Goal: Check status: Check status

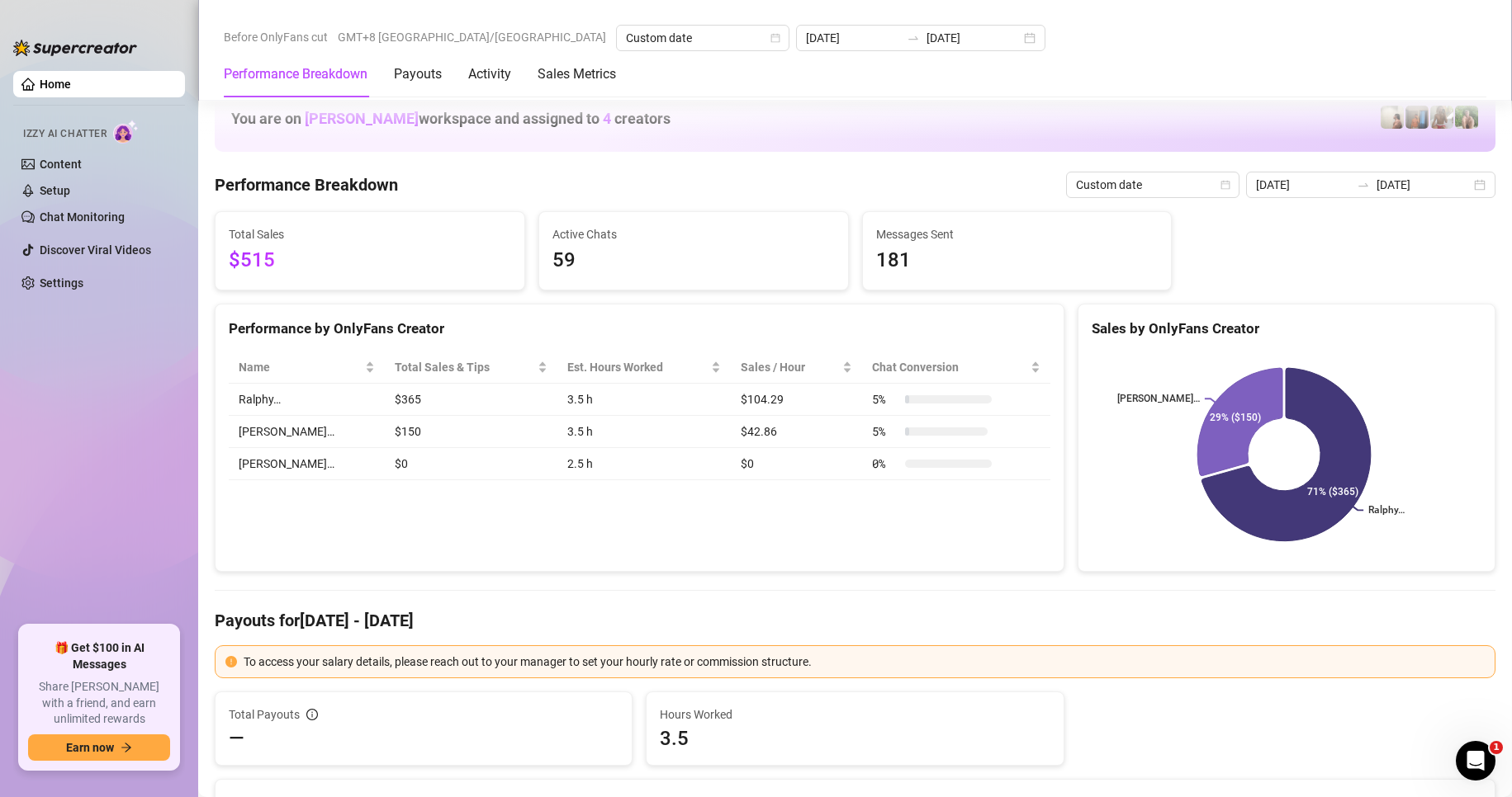
scroll to position [2581, 0]
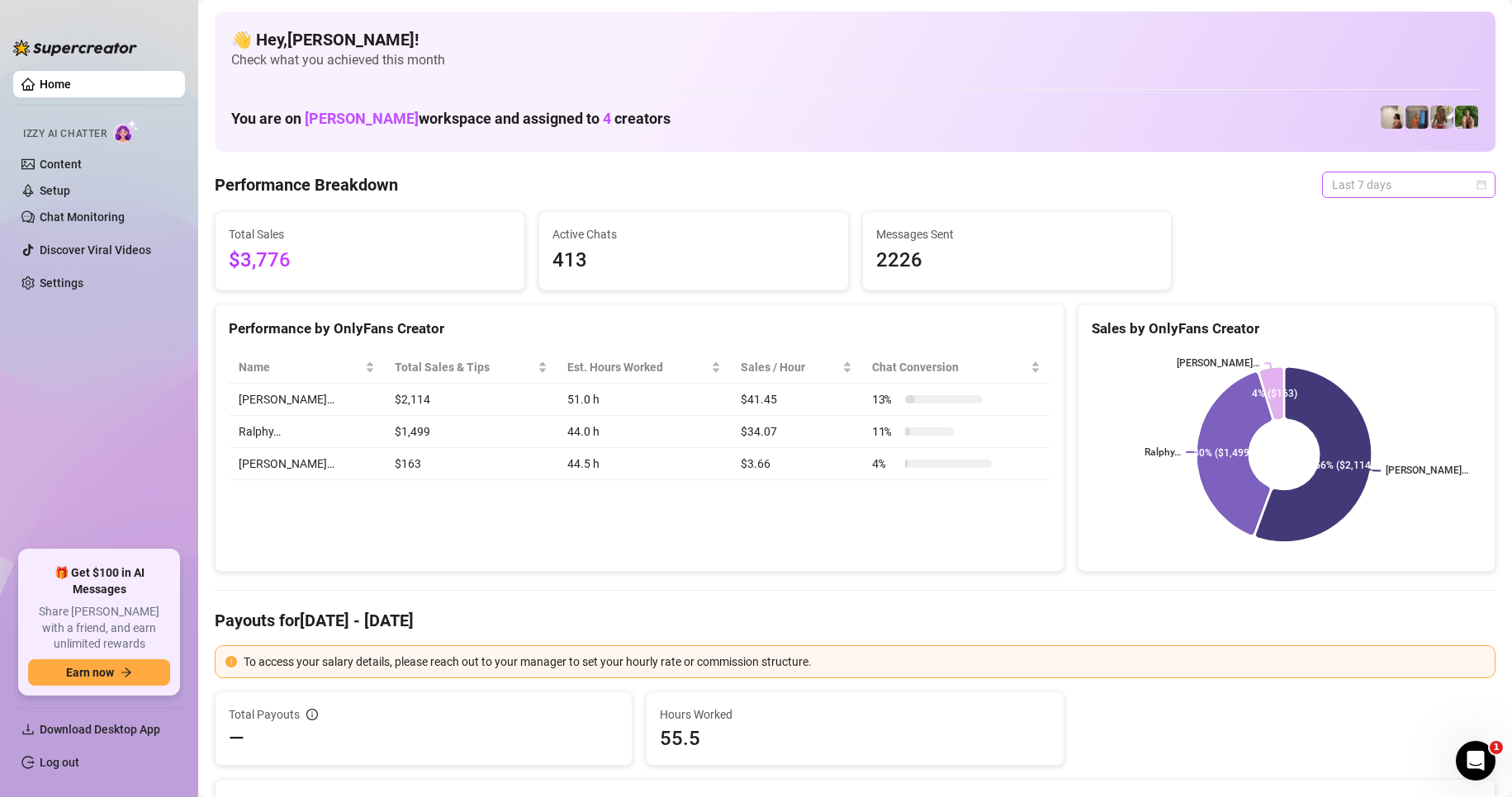
click at [1374, 182] on span "Last 7 days" at bounding box center [1409, 185] width 154 height 25
click at [1353, 328] on div "Custom date" at bounding box center [1394, 323] width 147 height 18
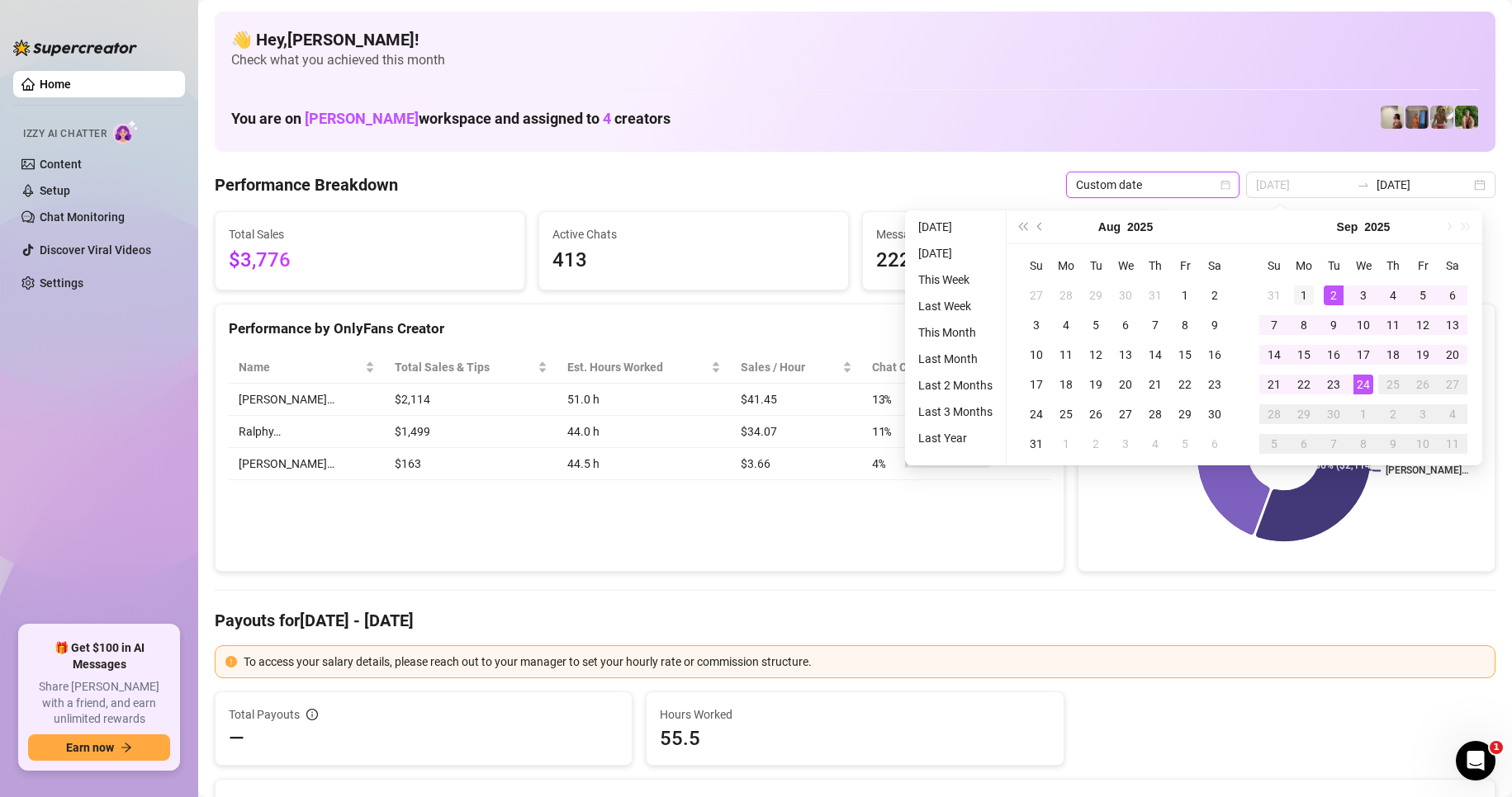
type input "[DATE]"
click at [1309, 293] on div "1" at bounding box center [1304, 295] width 20 height 20
type input "[DATE]"
click at [1362, 381] on div "24" at bounding box center [1363, 384] width 20 height 20
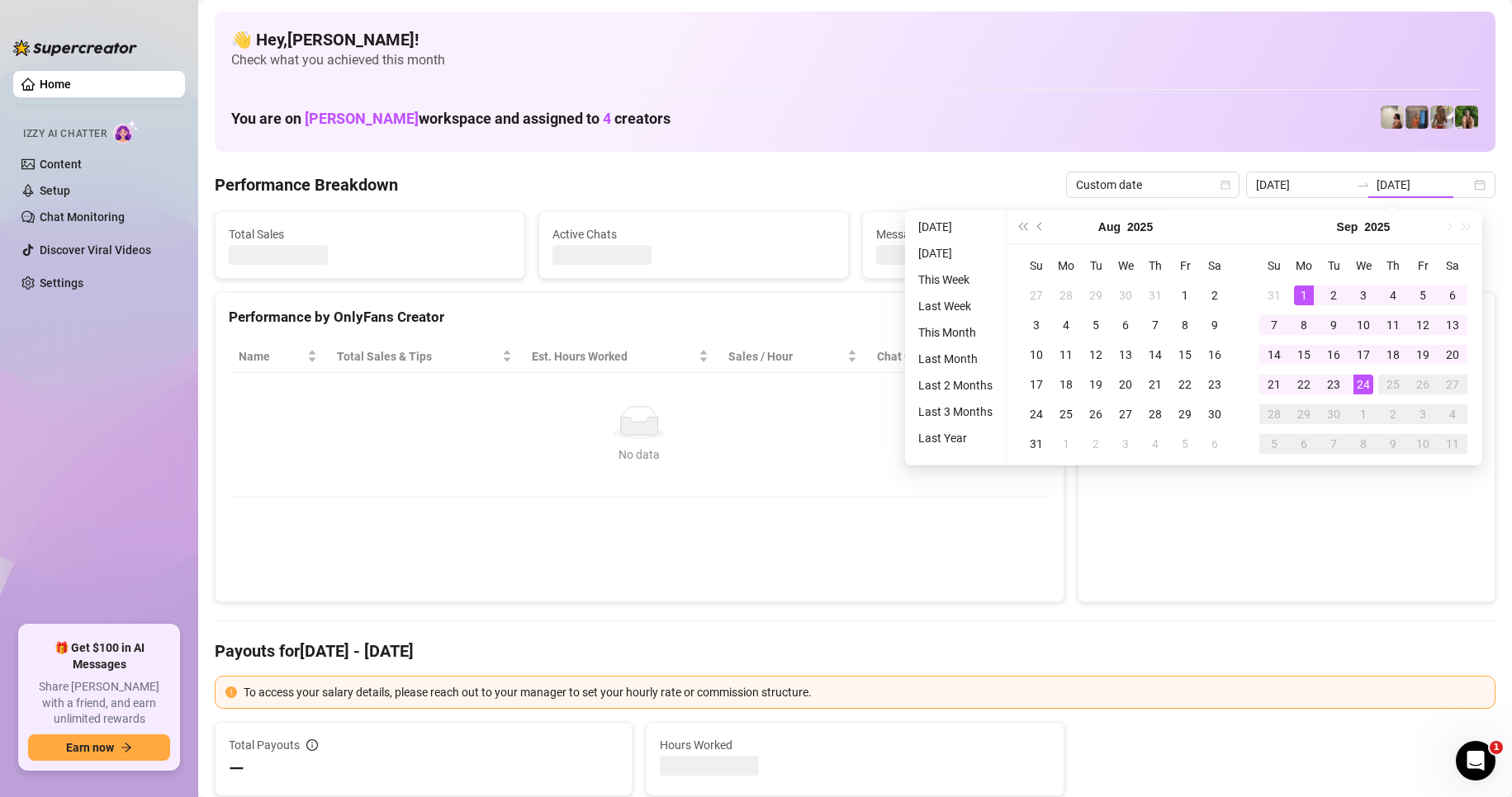
type input "[DATE]"
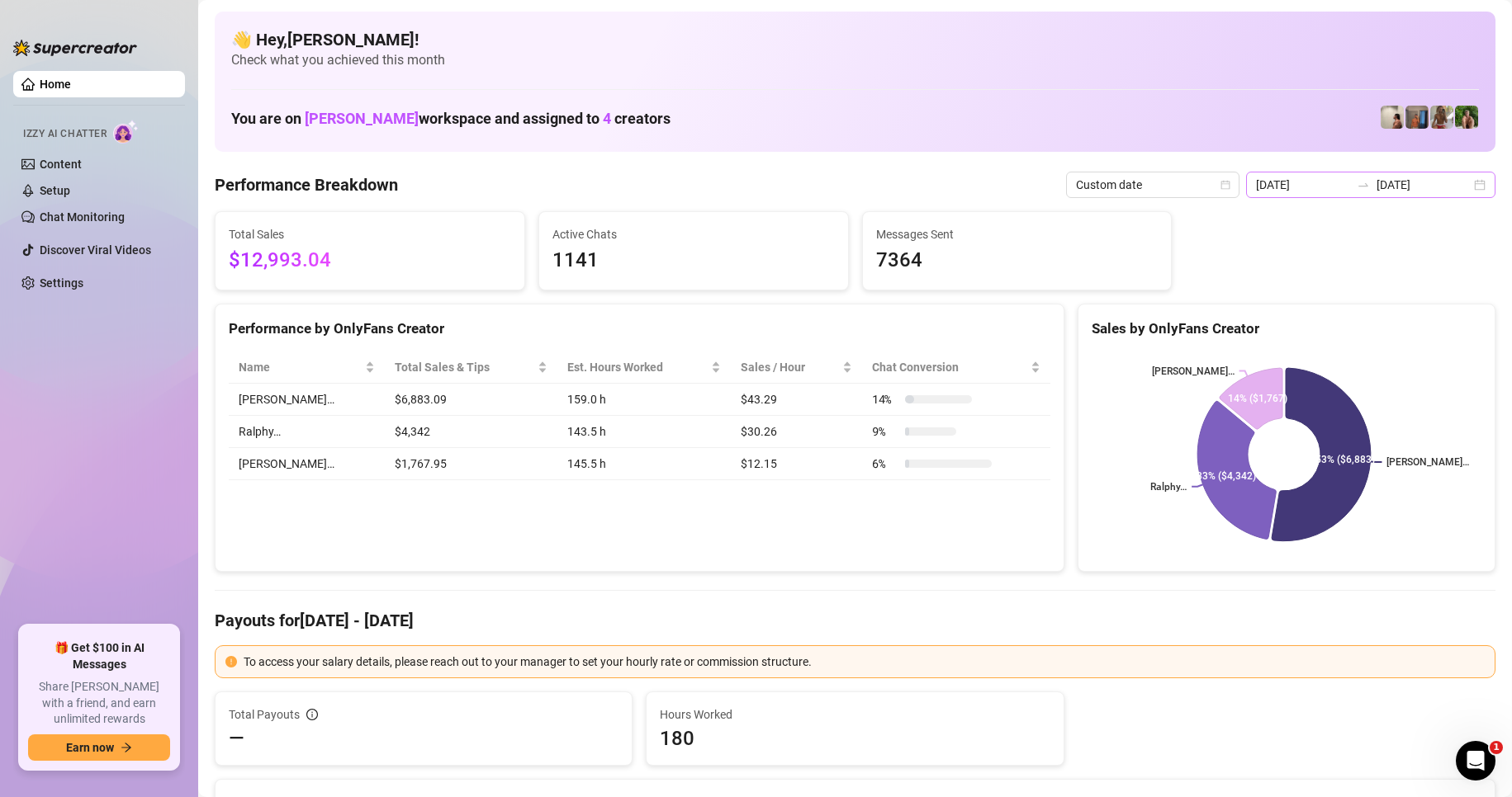
click at [1350, 187] on div at bounding box center [1363, 184] width 27 height 13
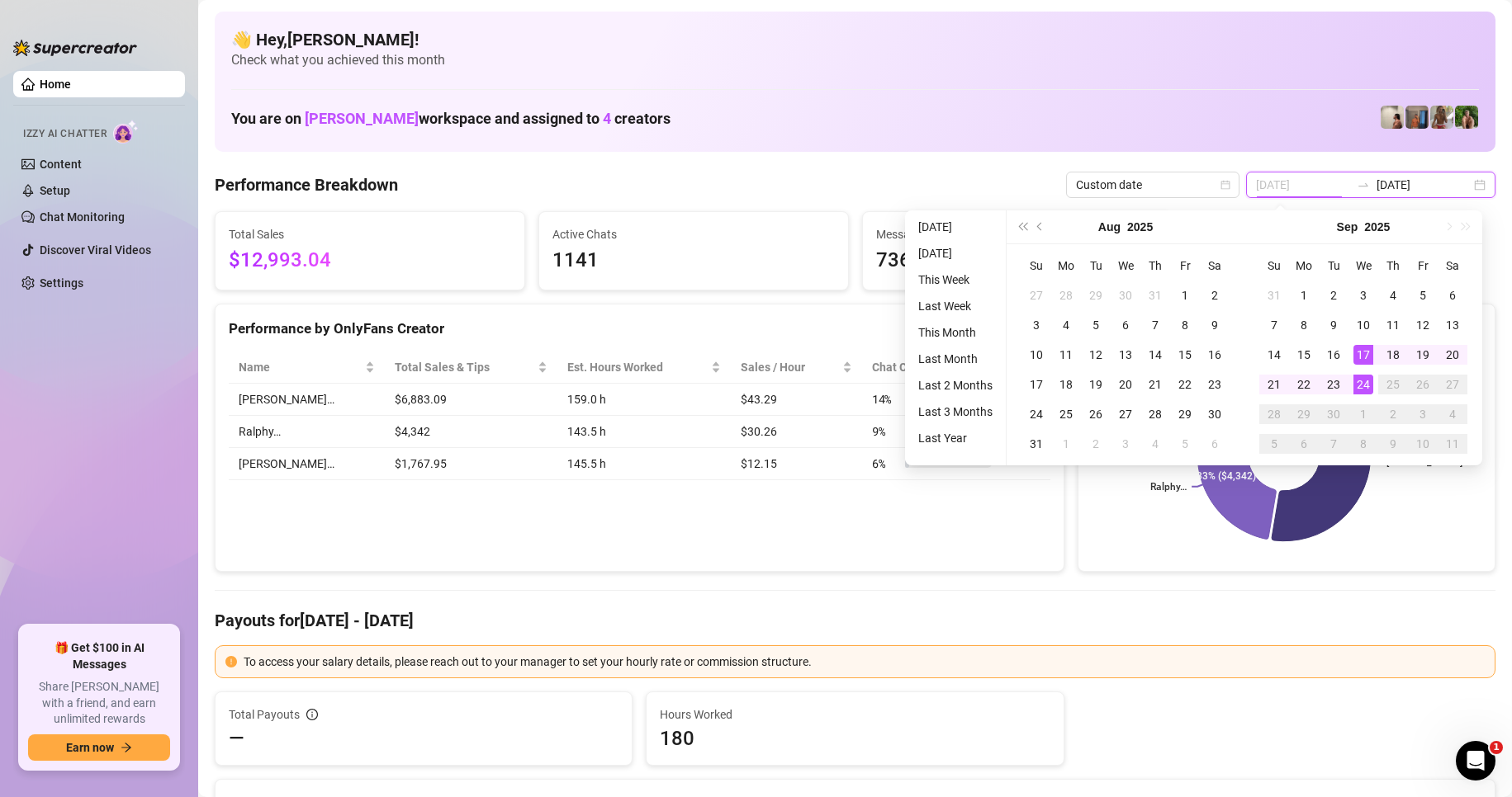
type input "[DATE]"
click at [1358, 383] on div "24" at bounding box center [1363, 384] width 20 height 20
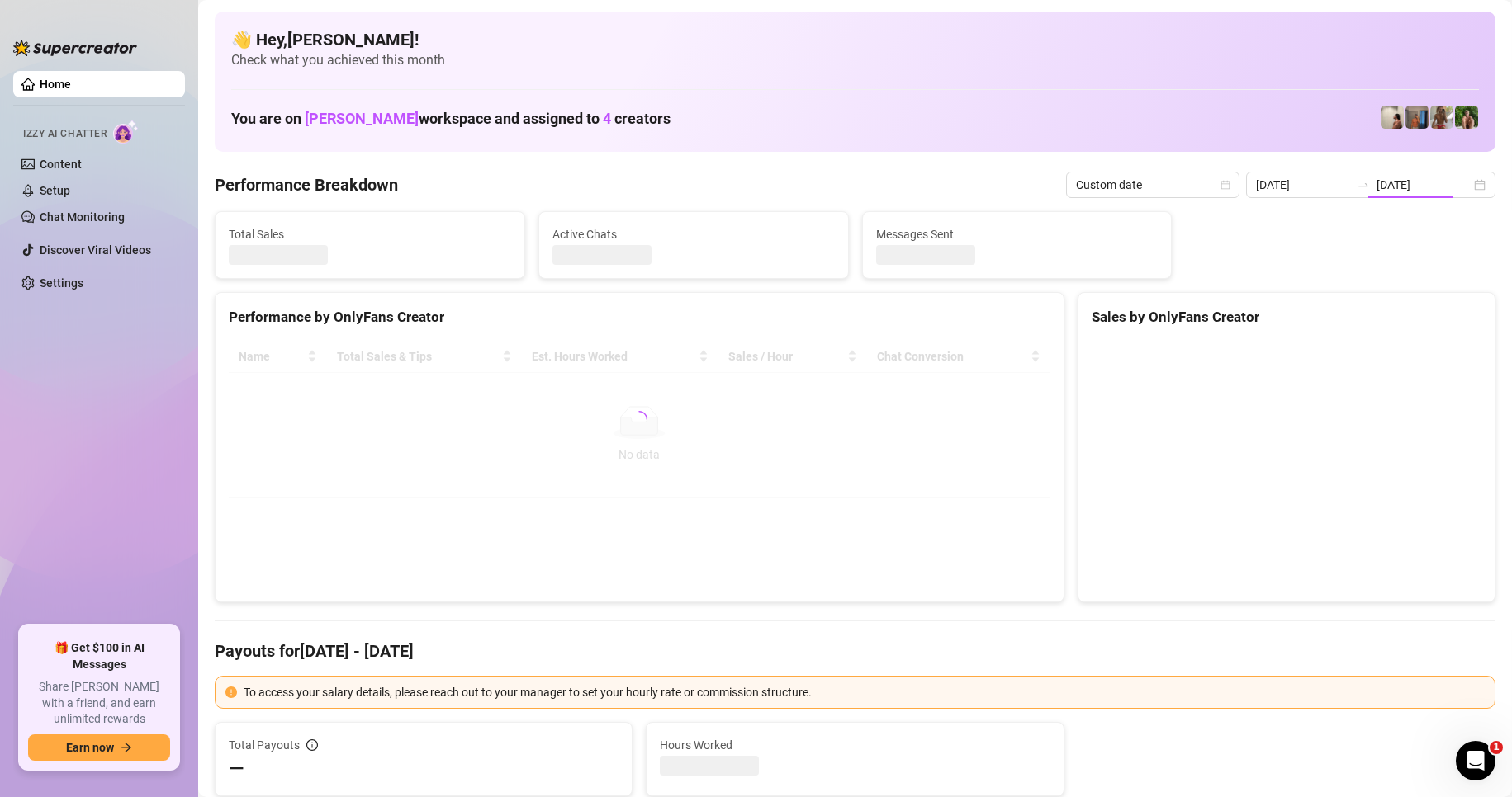
type input "[DATE]"
click at [945, 516] on div "Performance by OnlyFans Creator Name Total Sales & Tips Est. Hours Worked Sales…" at bounding box center [640, 447] width 850 height 310
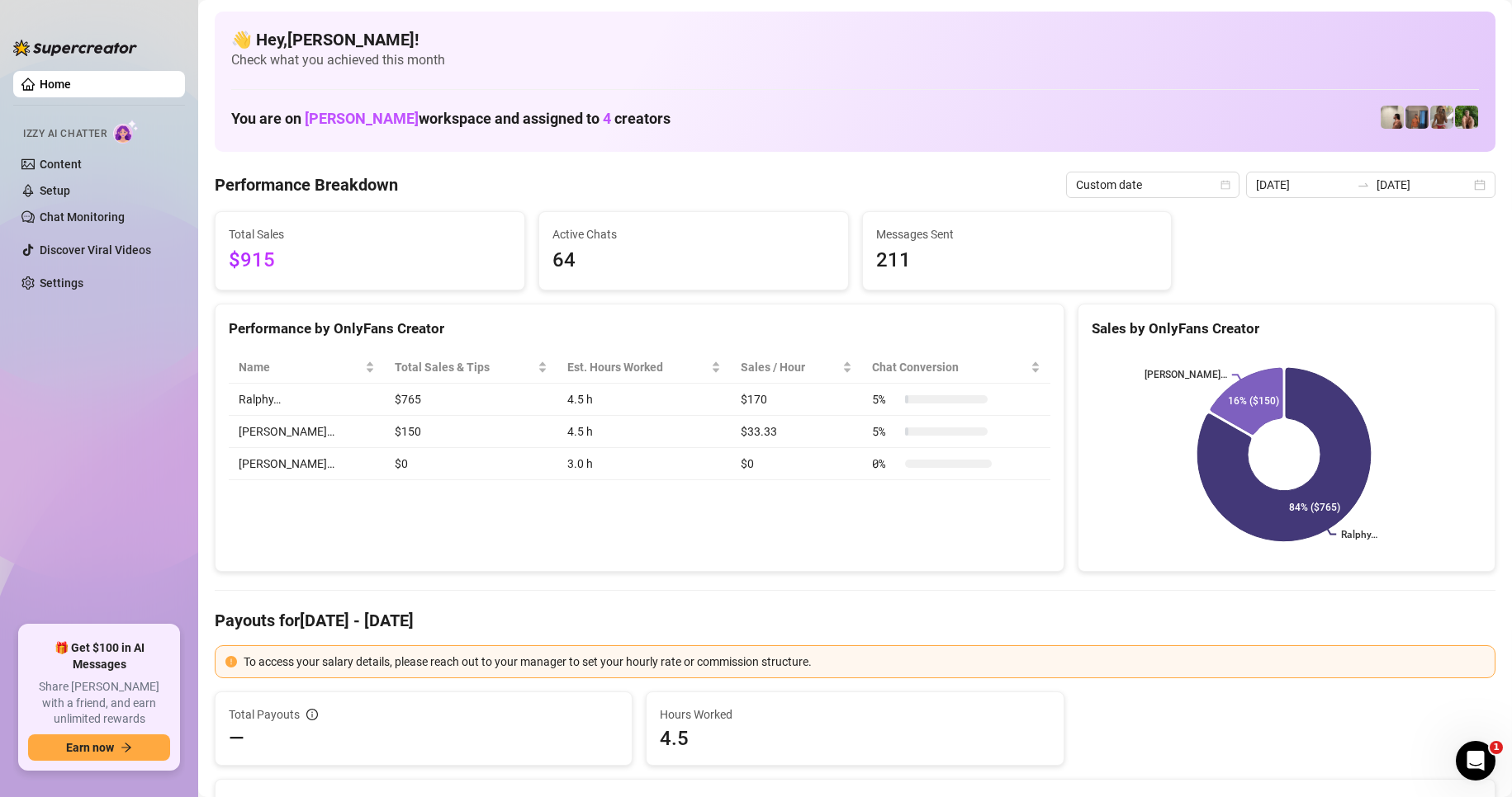
click at [61, 342] on ul "Home Izzy AI Chatter Content Setup Chat Monitoring Discover Viral Videos Settin…" at bounding box center [99, 341] width 172 height 555
click at [164, 371] on ul "Home Izzy AI Chatter Content Setup Chat Monitoring Discover Viral Videos Settin…" at bounding box center [99, 341] width 172 height 555
